Goal: Find specific page/section: Find specific page/section

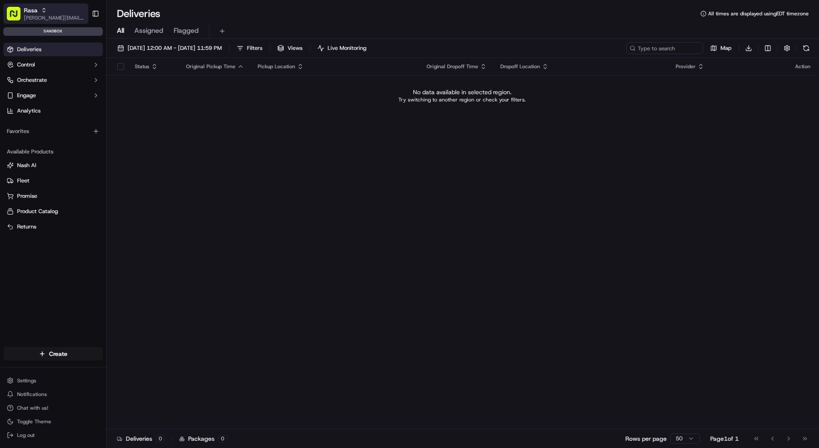
click at [29, 21] on span "[PERSON_NAME][EMAIL_ADDRESS][DOMAIN_NAME]" at bounding box center [54, 18] width 61 height 7
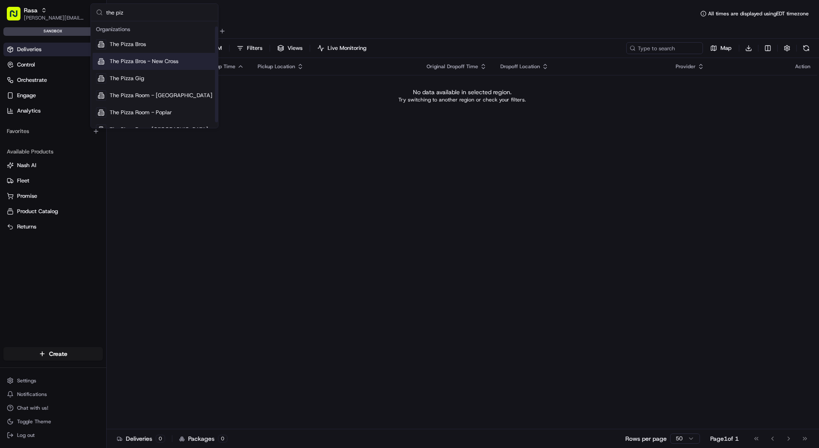
scroll to position [12, 0]
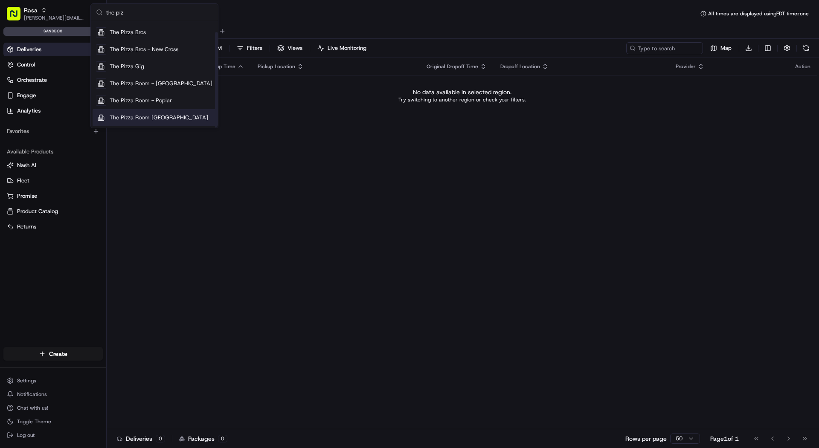
type input "the piz"
click at [125, 116] on span "The Pizza Room [GEOGRAPHIC_DATA]" at bounding box center [159, 118] width 99 height 8
